Goal: Task Accomplishment & Management: Complete application form

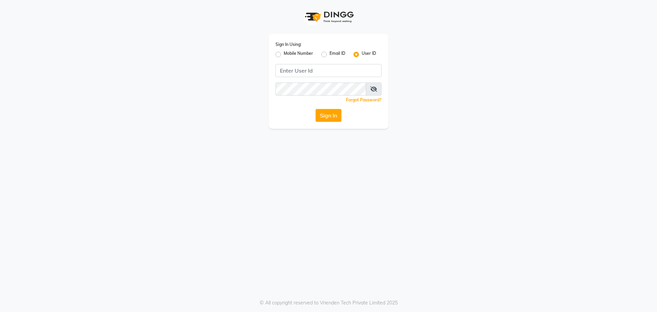
click at [284, 53] on label "Mobile Number" at bounding box center [298, 54] width 29 height 8
click at [284, 53] on input "Mobile Number" at bounding box center [286, 52] width 4 height 4
radio input "true"
radio input "false"
click at [357, 64] on input "Username" at bounding box center [339, 70] width 83 height 13
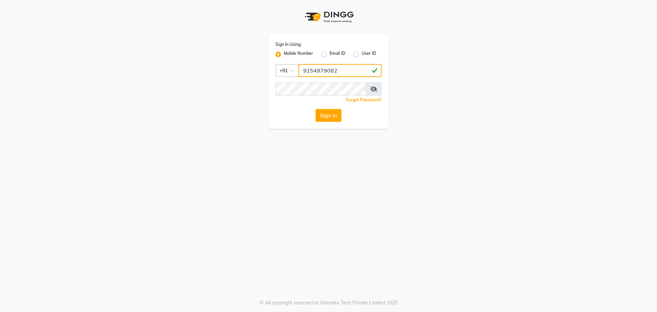
type input "9154979082"
click at [315, 109] on button "Sign In" at bounding box center [328, 115] width 26 height 13
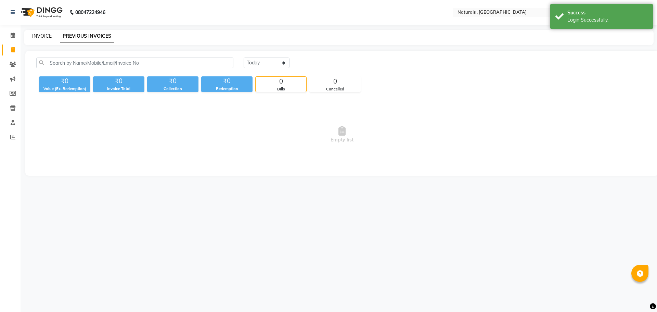
click at [32, 35] on link "INVOICE" at bounding box center [41, 36] width 19 height 6
select select "5818"
select select "service"
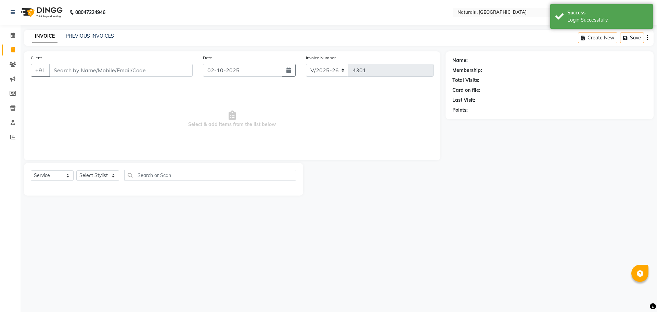
click at [75, 68] on input "Client" at bounding box center [120, 70] width 143 height 13
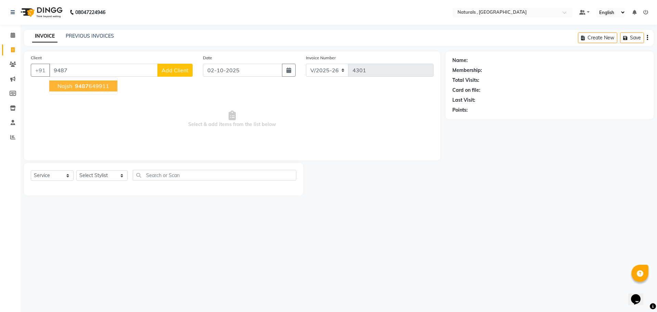
click at [109, 84] on button "najsh 9487 649911" at bounding box center [83, 85] width 68 height 11
type input "9487649911"
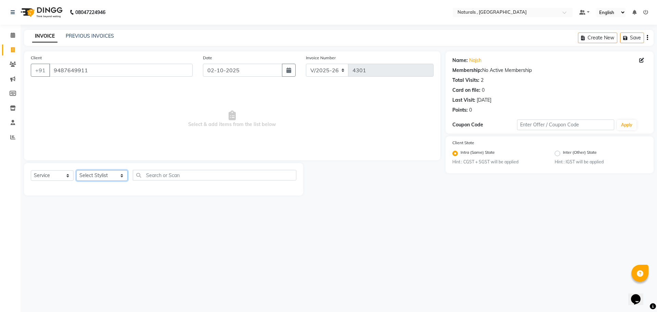
click at [116, 175] on select "Select Stylist ASFIYA (L-3) BHAGYA SHREE GM [PERSON_NAME] (L-2) [PERSON_NAME] (…" at bounding box center [101, 175] width 51 height 11
select select "45000"
click at [76, 170] on select "Select Stylist ASFIYA (L-3) BHAGYA SHREE GM [PERSON_NAME] (L-2) [PERSON_NAME] (…" at bounding box center [101, 175] width 51 height 11
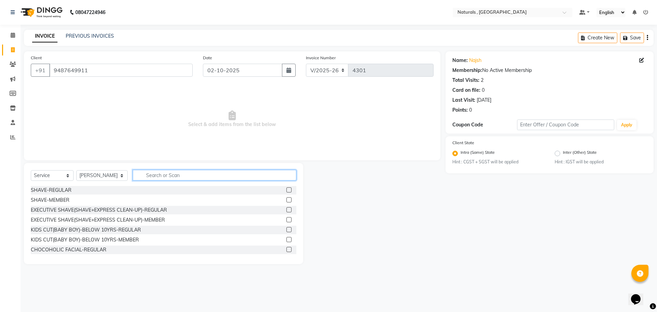
click at [175, 176] on input "text" at bounding box center [215, 175] width 164 height 11
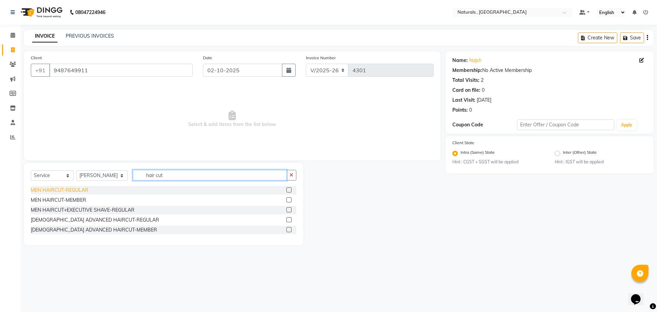
type input "hair cut"
click at [79, 191] on div "MEN HAIRCUT-REGULAR" at bounding box center [59, 189] width 57 height 7
checkbox input "false"
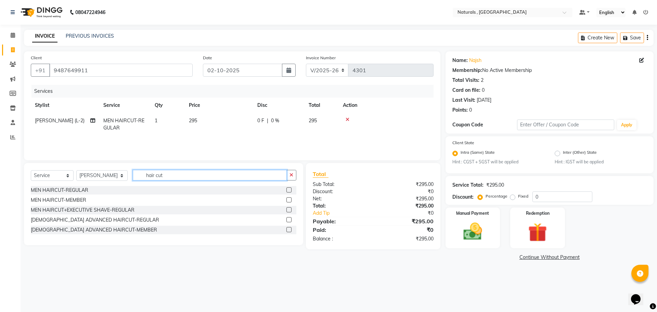
click at [176, 176] on input "hair cut" at bounding box center [210, 175] width 154 height 11
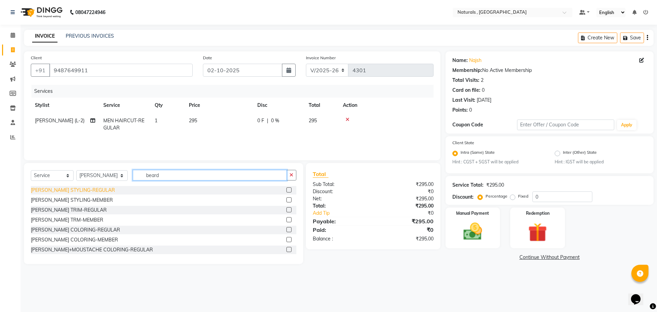
type input "beard"
click at [48, 189] on div "[PERSON_NAME] STYLING-REGULAR" at bounding box center [73, 189] width 84 height 7
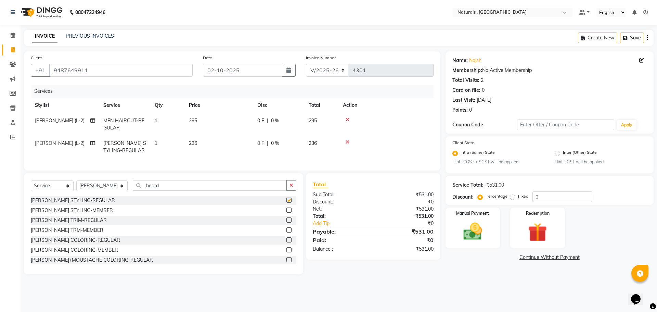
checkbox input "false"
click at [479, 232] on img at bounding box center [473, 231] width 32 height 23
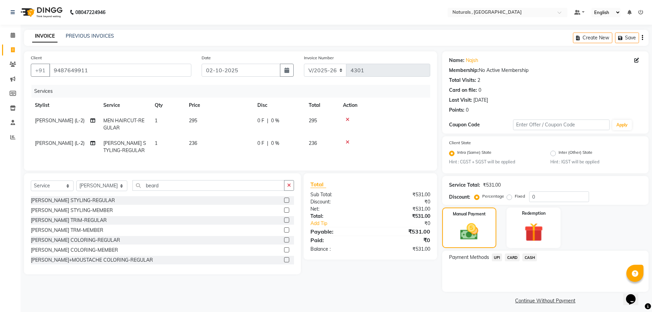
click at [514, 257] on span "CARD" at bounding box center [511, 257] width 15 height 8
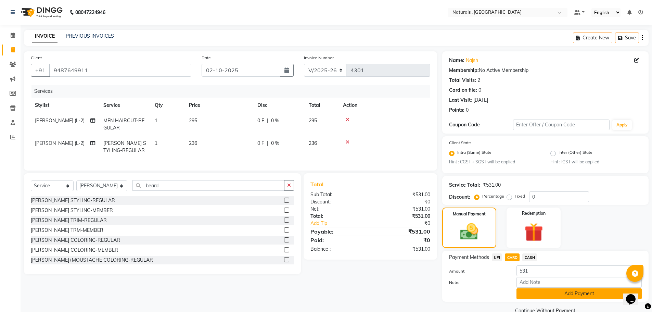
click at [537, 292] on button "Add Payment" at bounding box center [578, 293] width 125 height 11
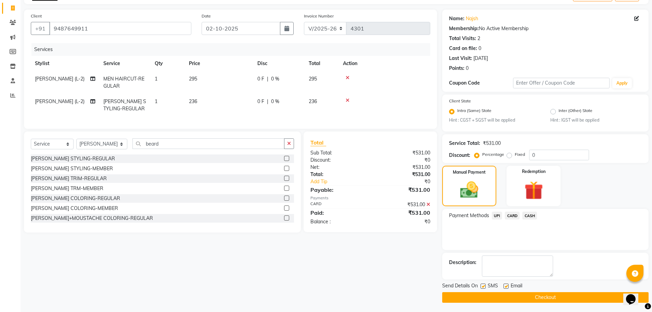
scroll to position [43, 0]
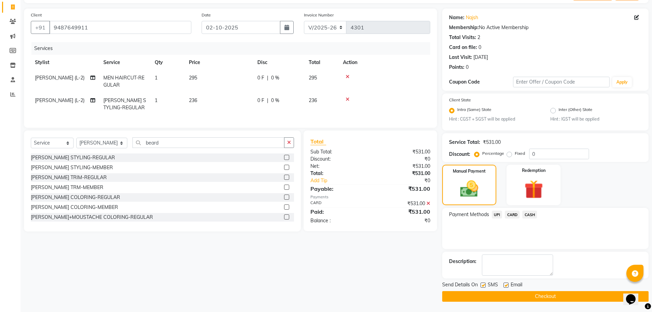
click at [537, 292] on button "Checkout" at bounding box center [545, 296] width 206 height 11
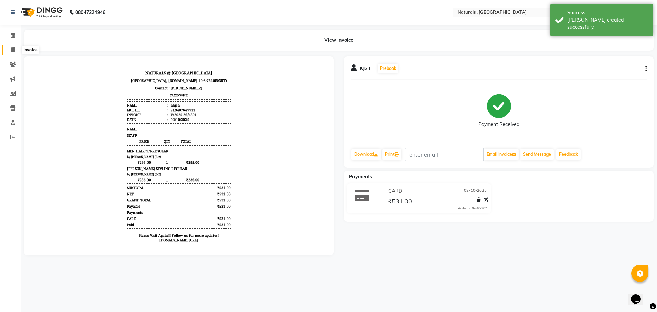
click at [13, 51] on icon at bounding box center [13, 49] width 4 height 5
select select "service"
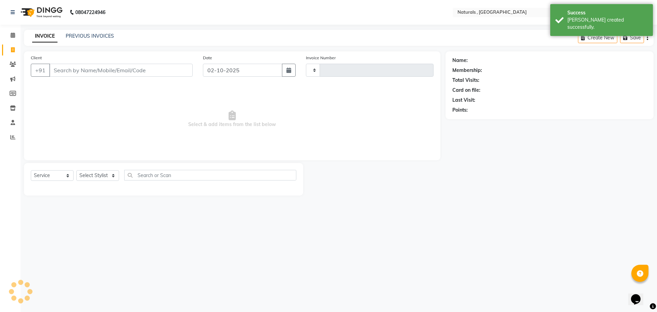
type input "4302"
select select "5818"
click at [98, 37] on link "PREVIOUS INVOICES" at bounding box center [90, 36] width 48 height 6
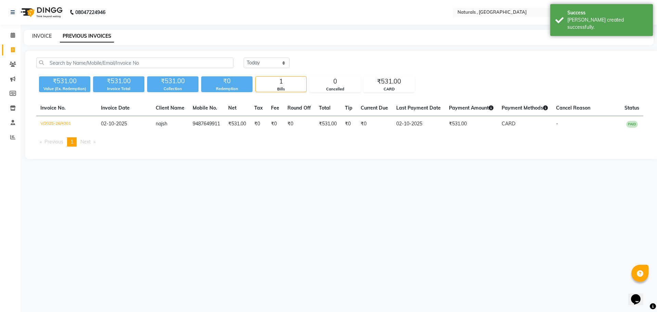
click at [37, 36] on link "INVOICE" at bounding box center [41, 36] width 19 height 6
select select "service"
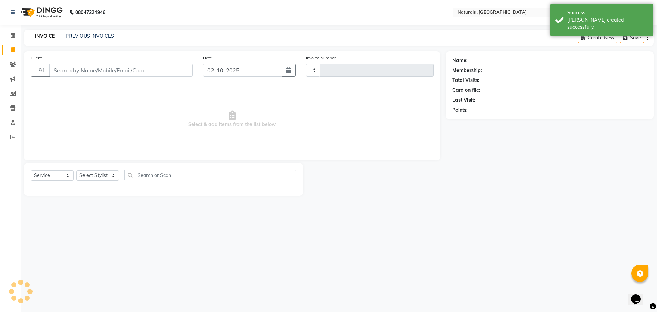
type input "4302"
select select "5818"
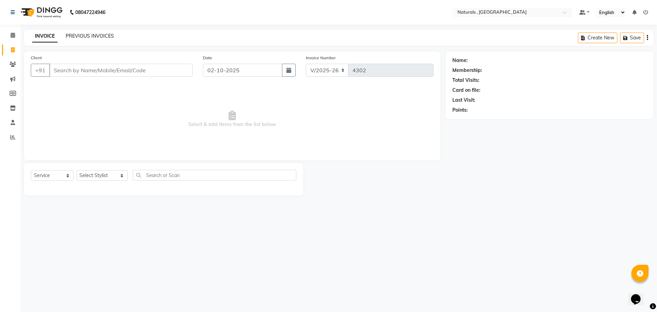
click at [89, 35] on link "PREVIOUS INVOICES" at bounding box center [90, 36] width 48 height 6
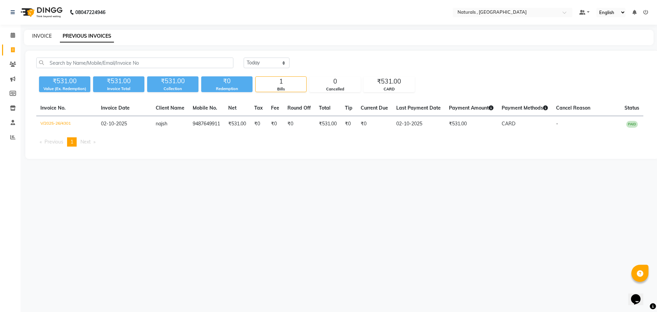
click at [40, 35] on link "INVOICE" at bounding box center [41, 36] width 19 height 6
select select "5818"
select select "service"
